Goal: Navigation & Orientation: Understand site structure

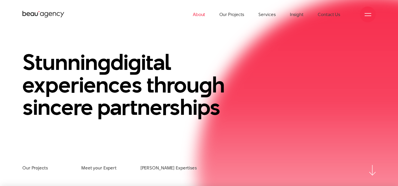
click at [198, 15] on link "About" at bounding box center [199, 14] width 13 height 29
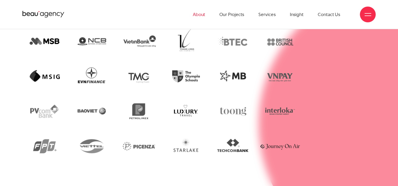
scroll to position [1091, 0]
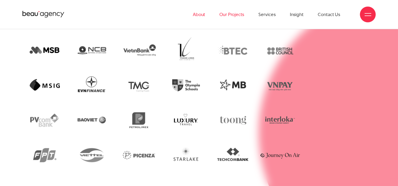
click at [238, 16] on link "Our Projects" at bounding box center [231, 14] width 25 height 29
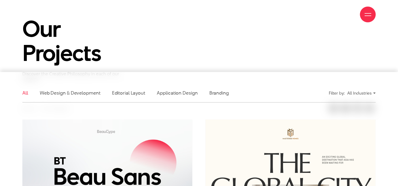
scroll to position [158, 0]
